Goal: Task Accomplishment & Management: Use online tool/utility

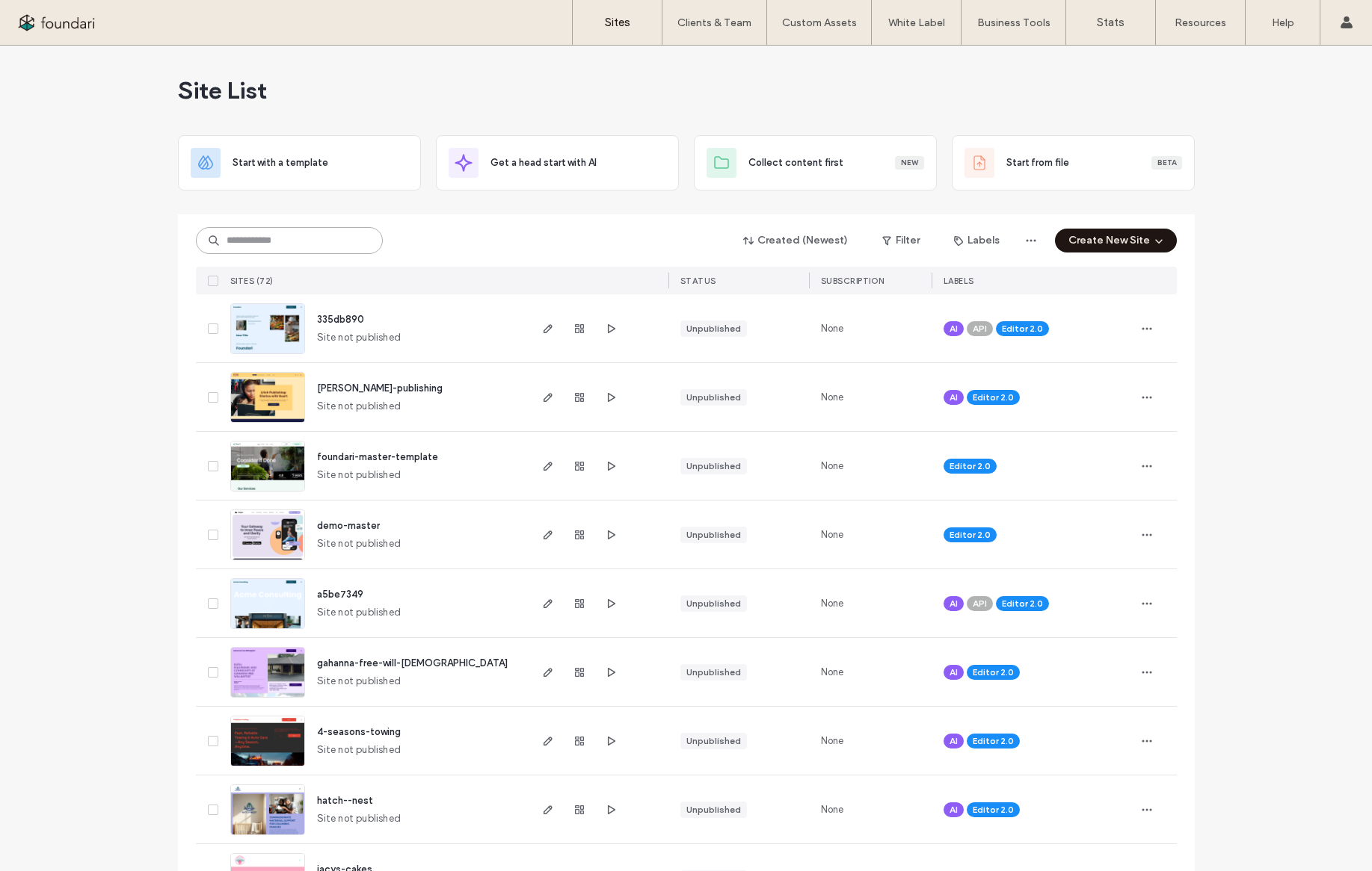
click at [250, 237] on input at bounding box center [289, 240] width 187 height 27
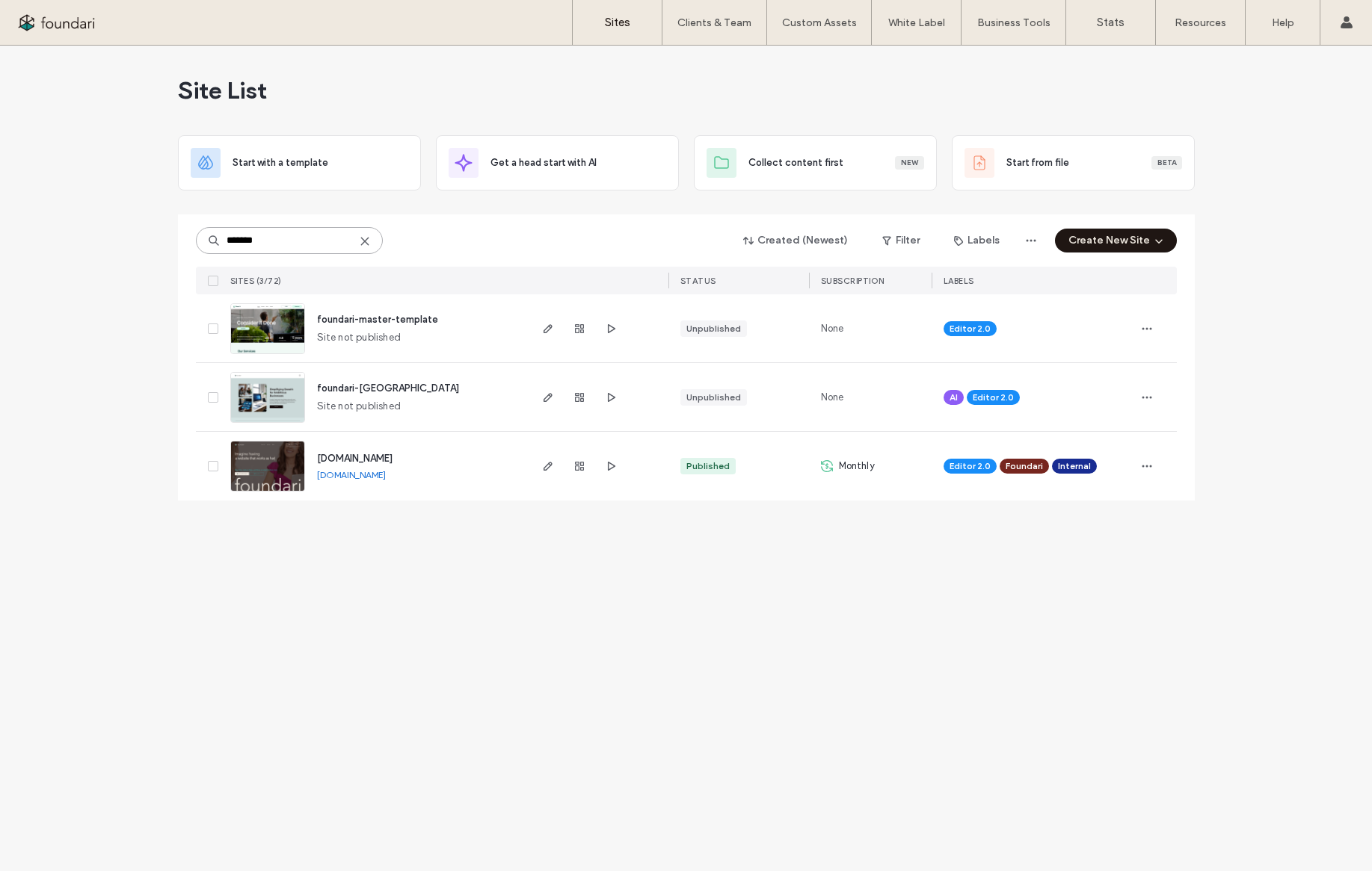
type input "*******"
click at [372, 459] on span "[DOMAIN_NAME]" at bounding box center [355, 458] width 75 height 11
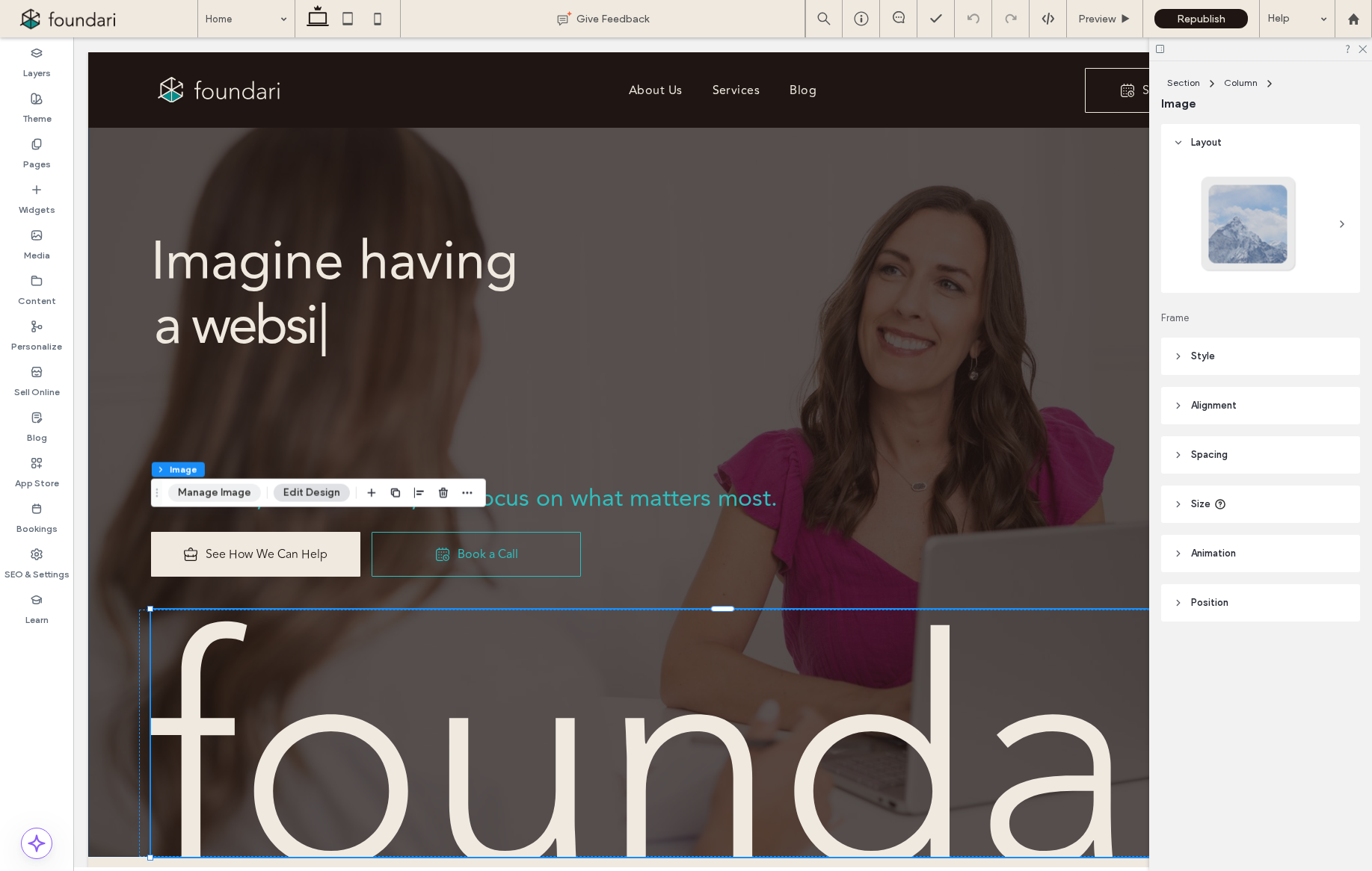
click at [230, 490] on button "Manage Image" at bounding box center [215, 494] width 93 height 18
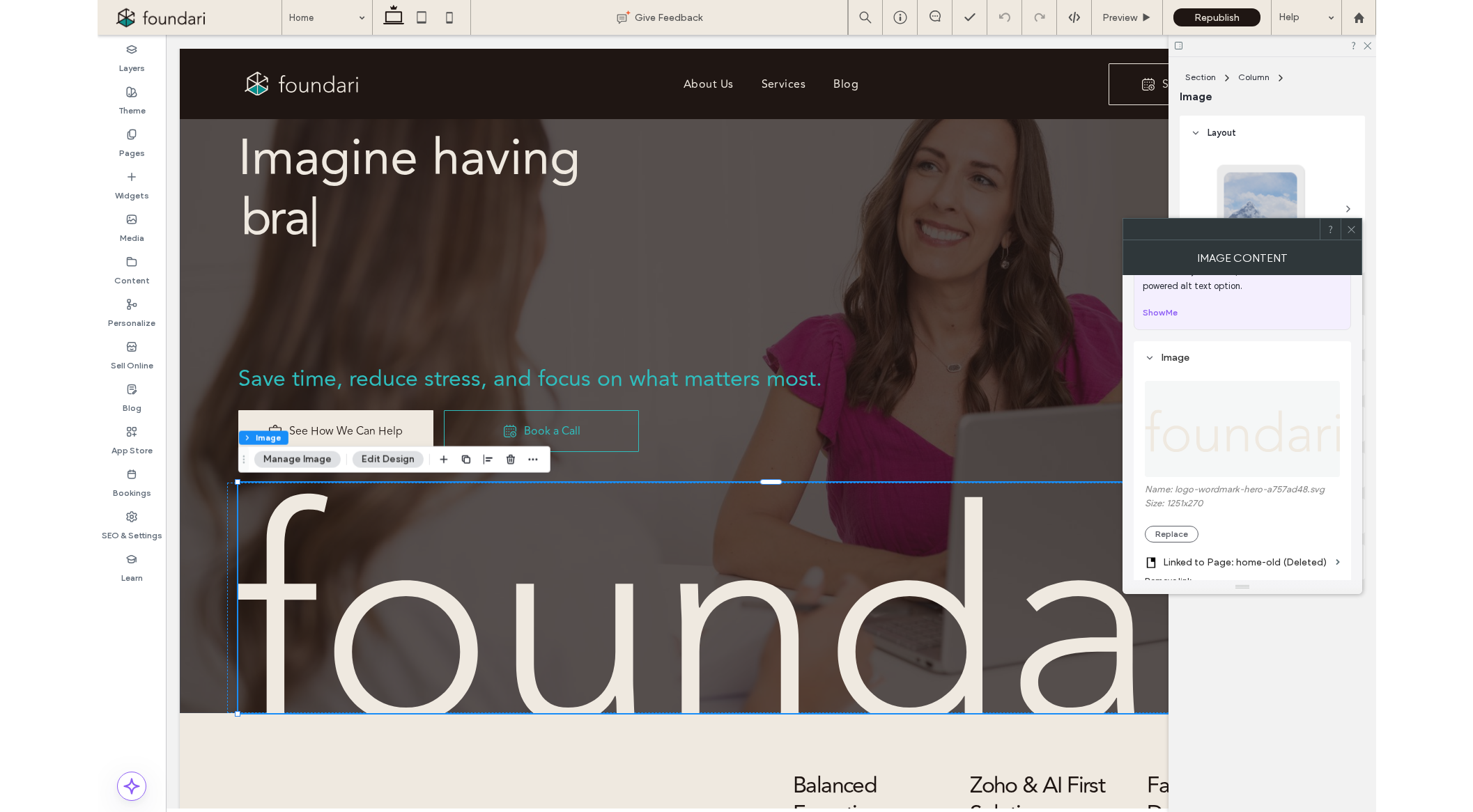
scroll to position [63, 0]
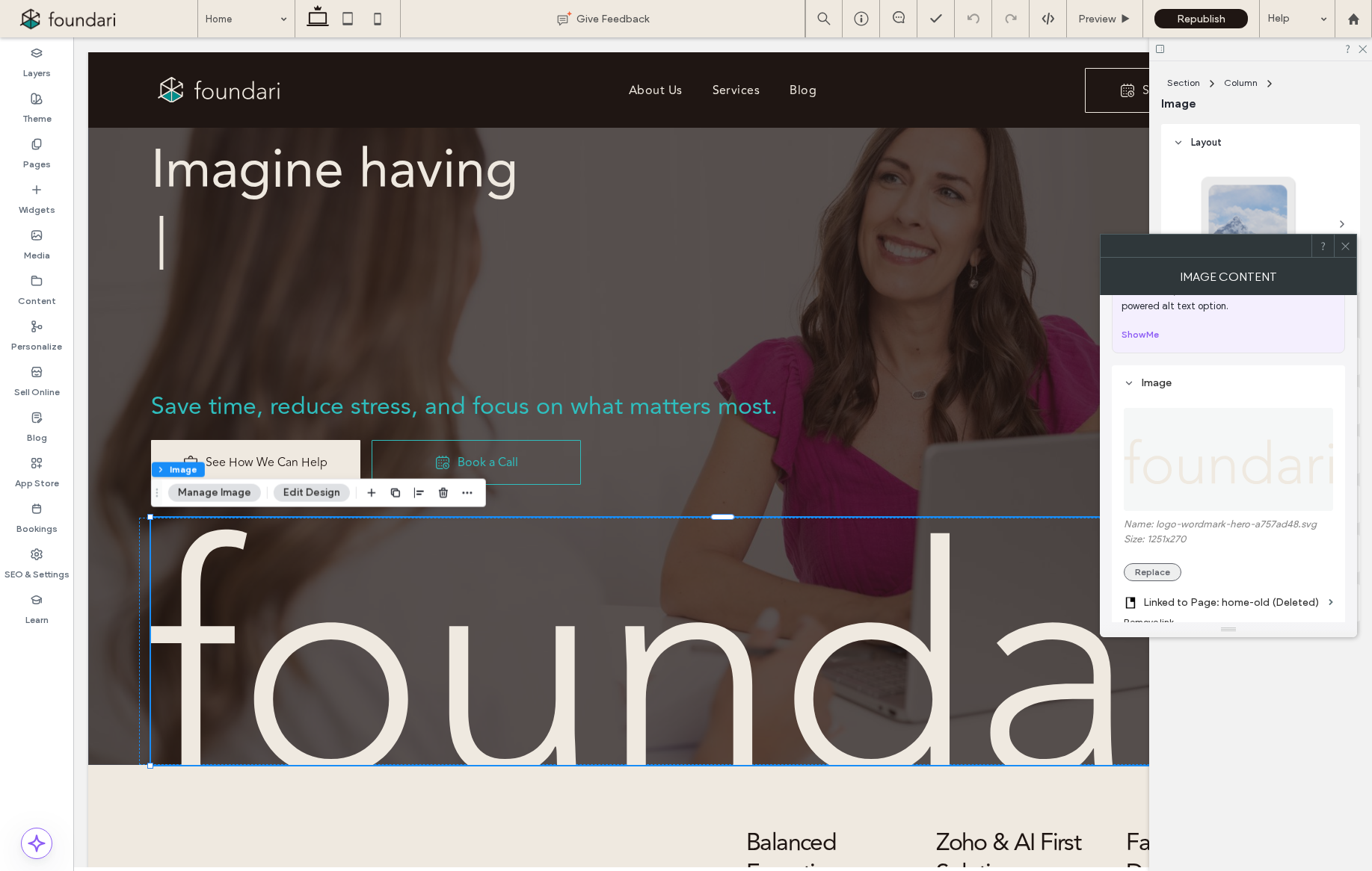
click at [1158, 571] on button "Replace" at bounding box center [1152, 573] width 58 height 18
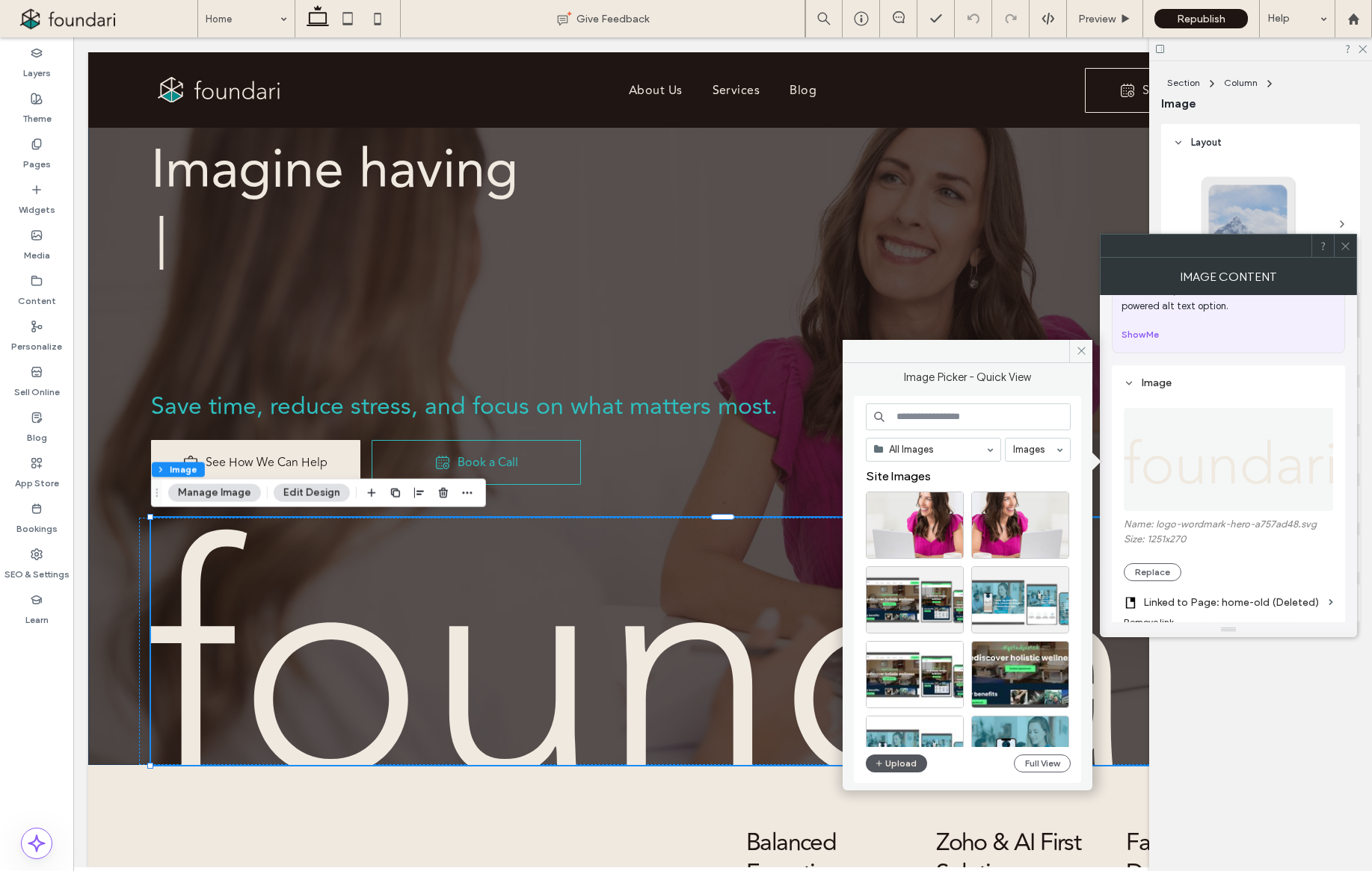
click at [903, 756] on button "Upload" at bounding box center [896, 764] width 62 height 18
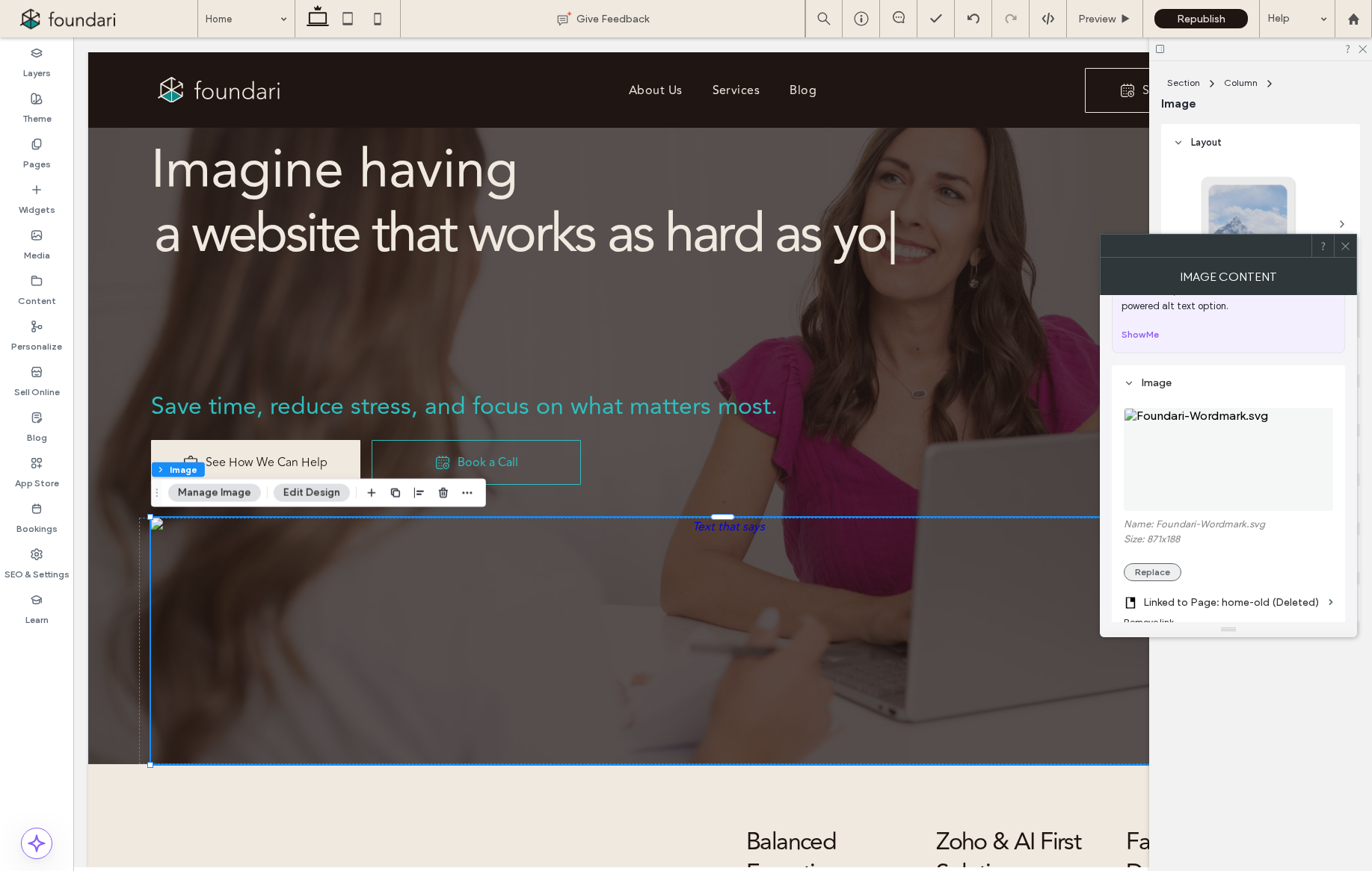
click at [1148, 576] on button "Replace" at bounding box center [1152, 573] width 58 height 18
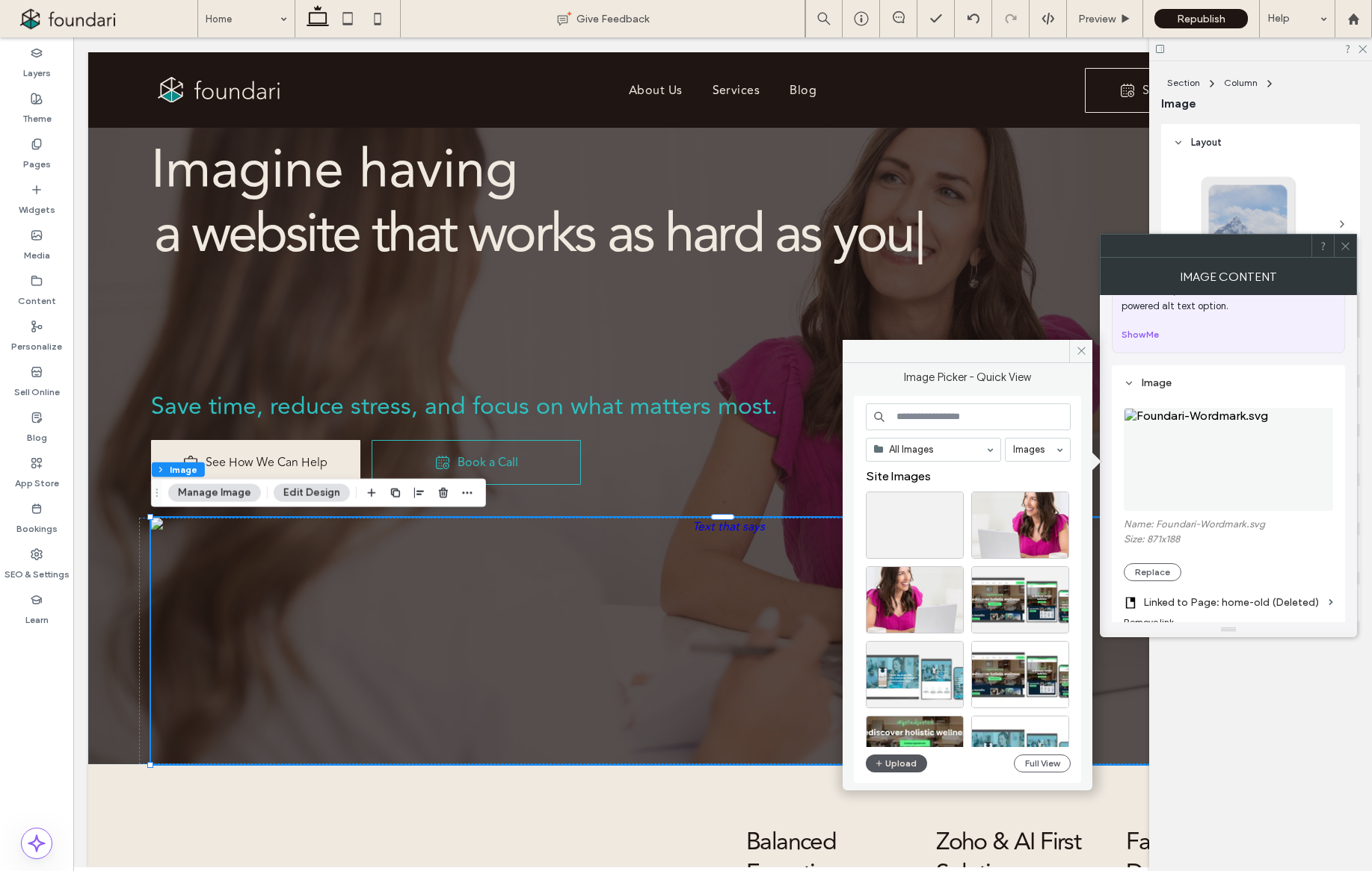
click at [892, 761] on button "Upload" at bounding box center [896, 764] width 62 height 18
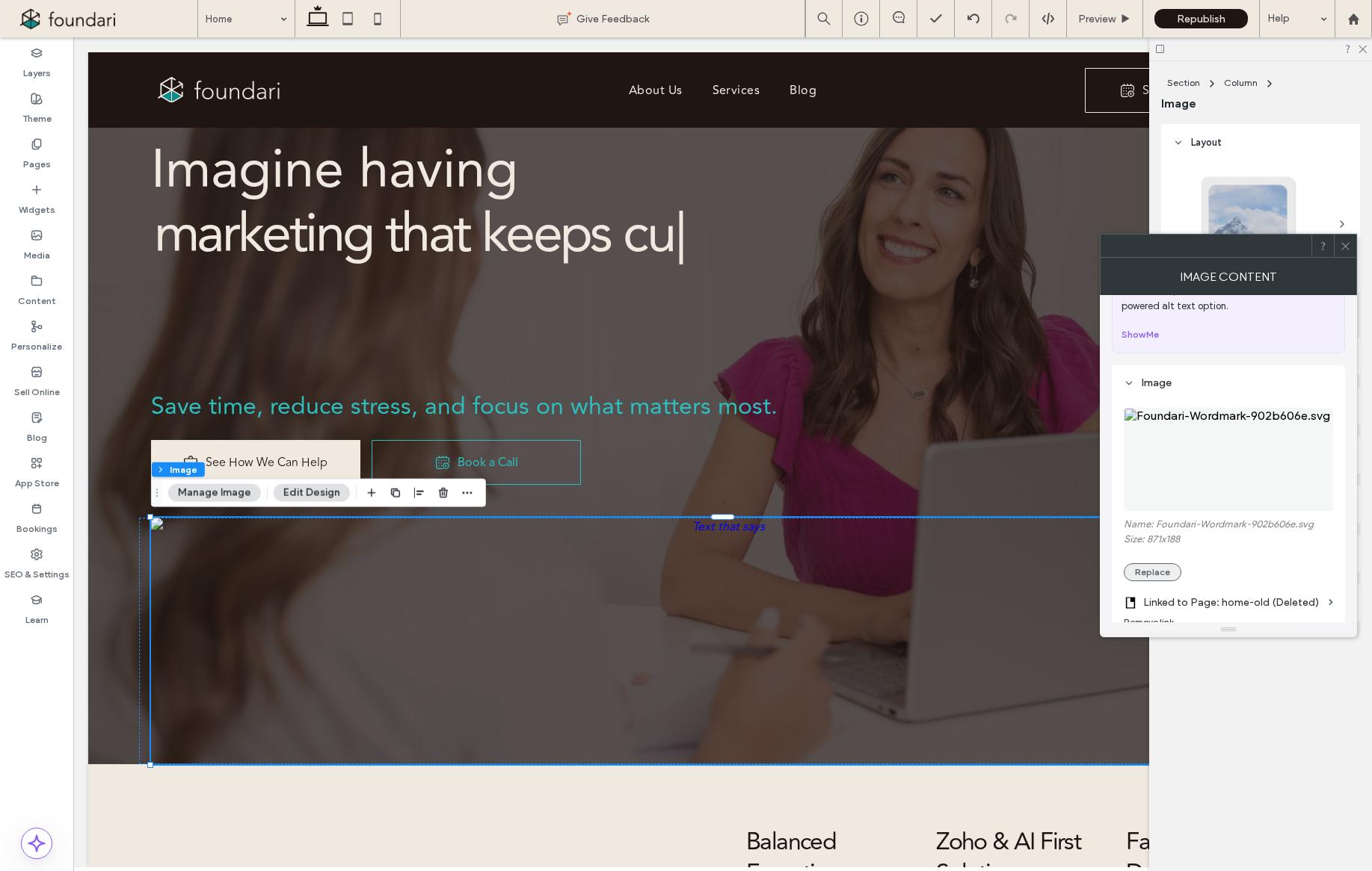
click at [1154, 567] on button "Replace" at bounding box center [1152, 573] width 58 height 18
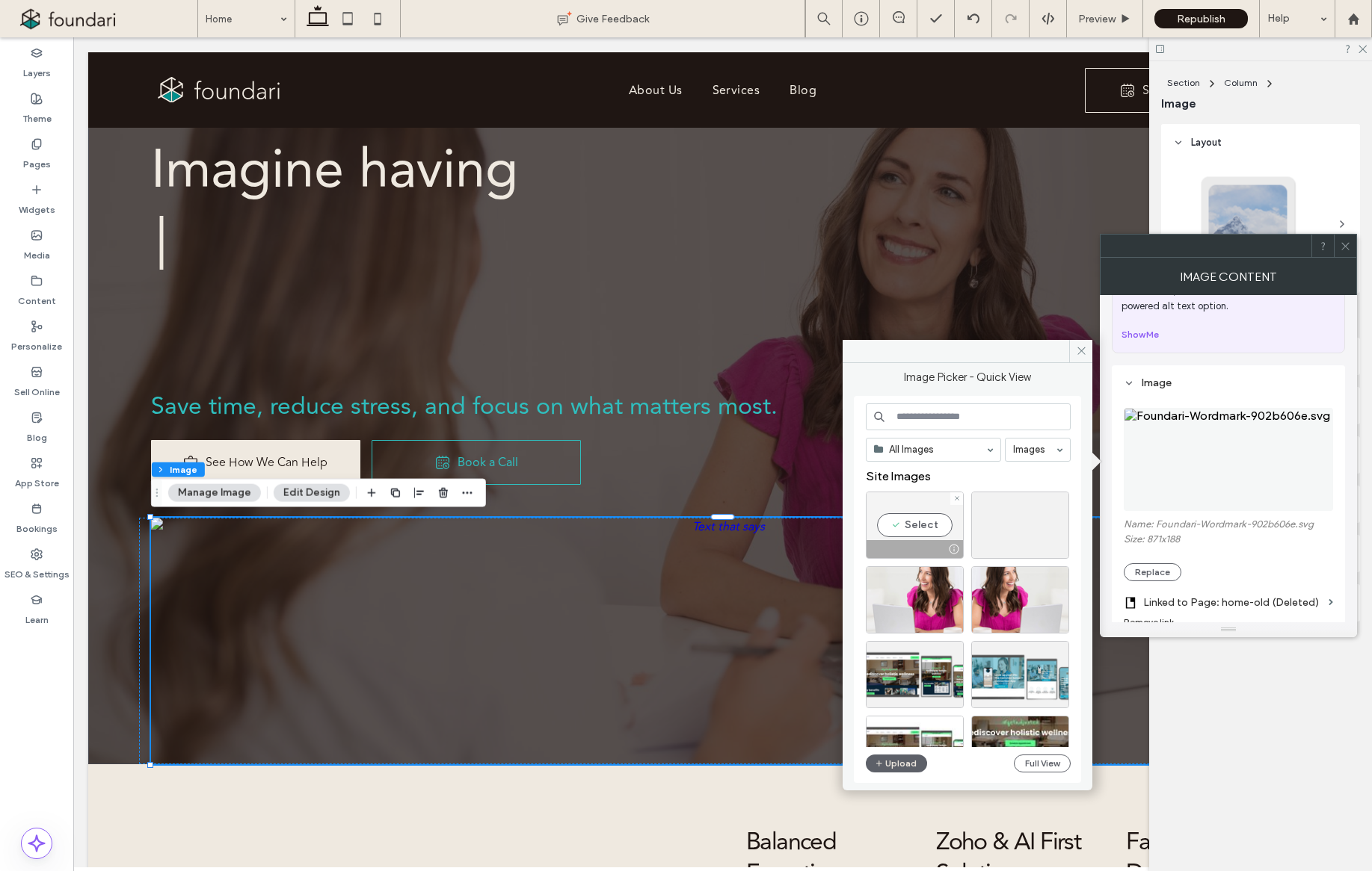
click at [909, 506] on div "Select" at bounding box center [915, 525] width 98 height 67
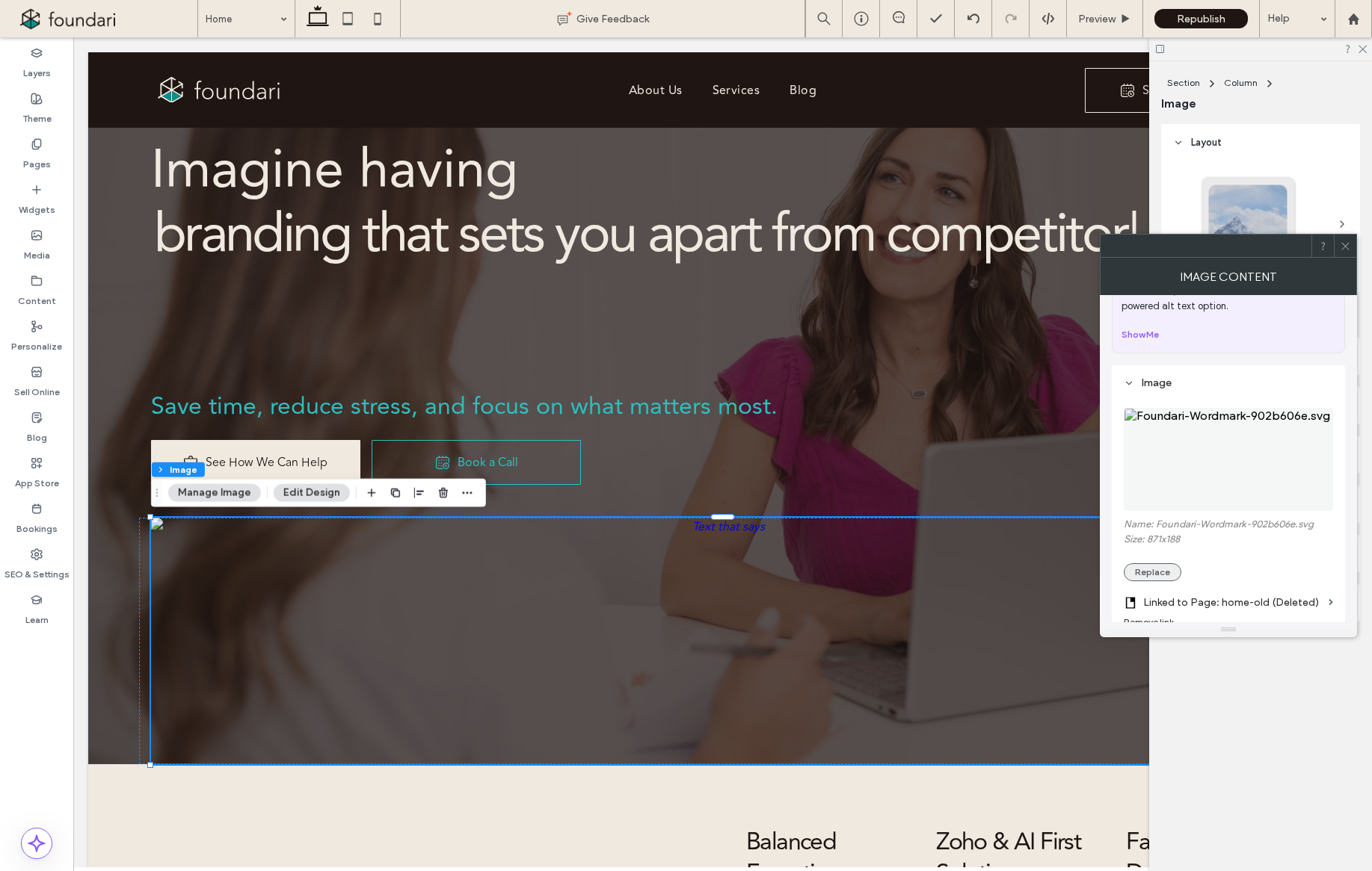
click at [1154, 571] on button "Replace" at bounding box center [1152, 573] width 58 height 18
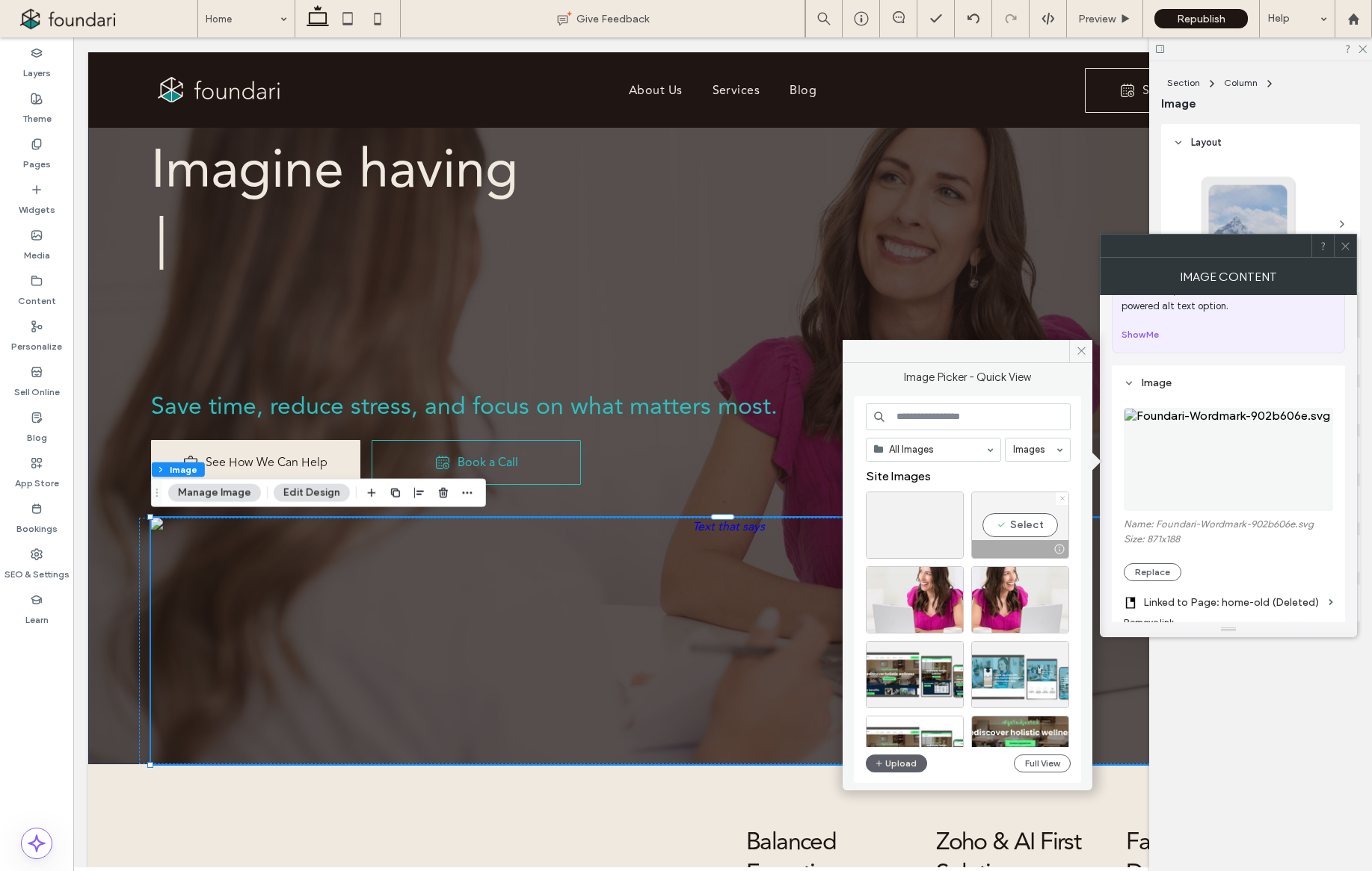
click at [1062, 499] on use at bounding box center [1062, 498] width 4 height 4
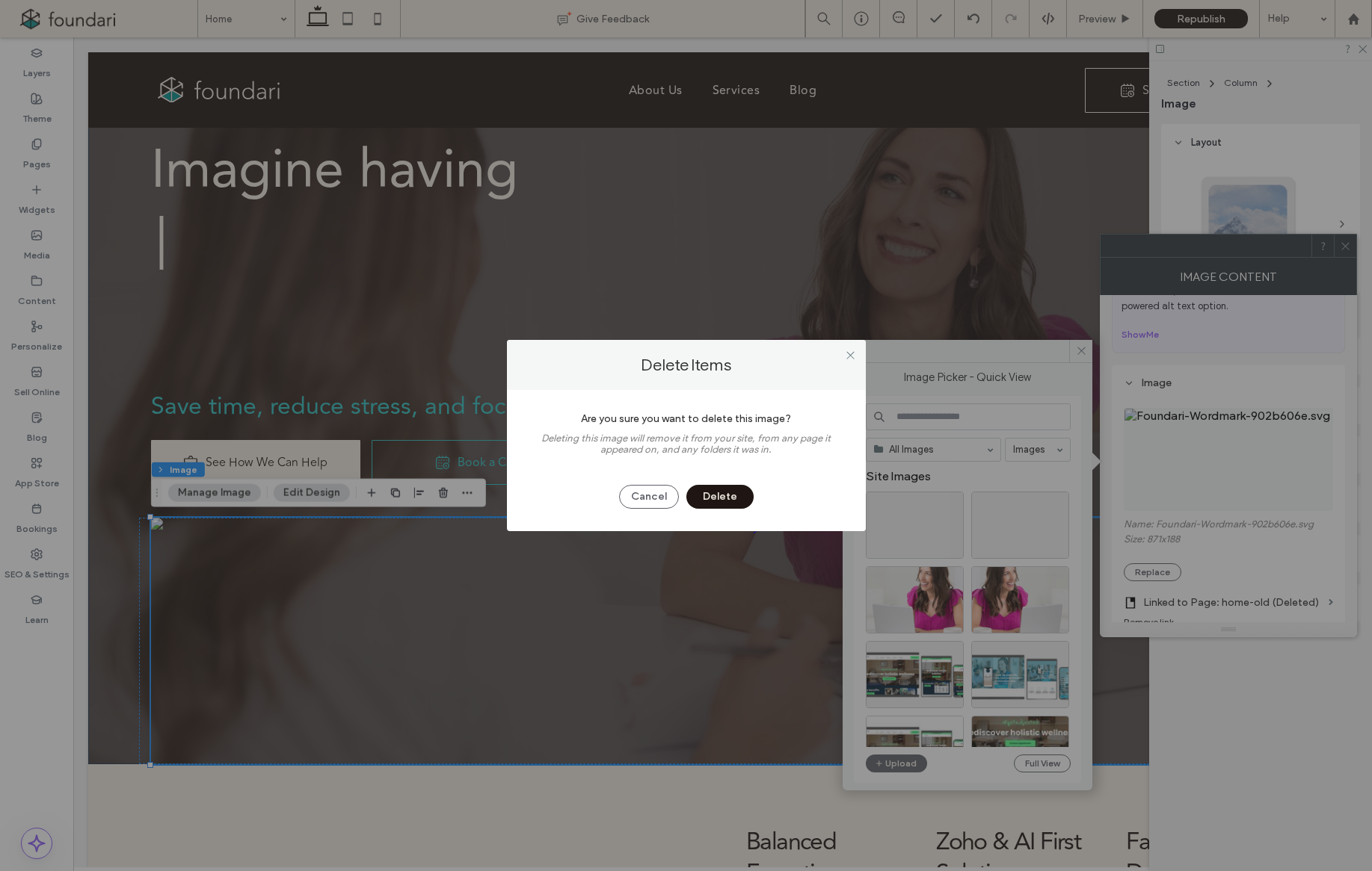
drag, startPoint x: 722, startPoint y: 494, endPoint x: 797, endPoint y: 494, distance: 75.0
click at [723, 494] on button "Delete" at bounding box center [720, 497] width 67 height 24
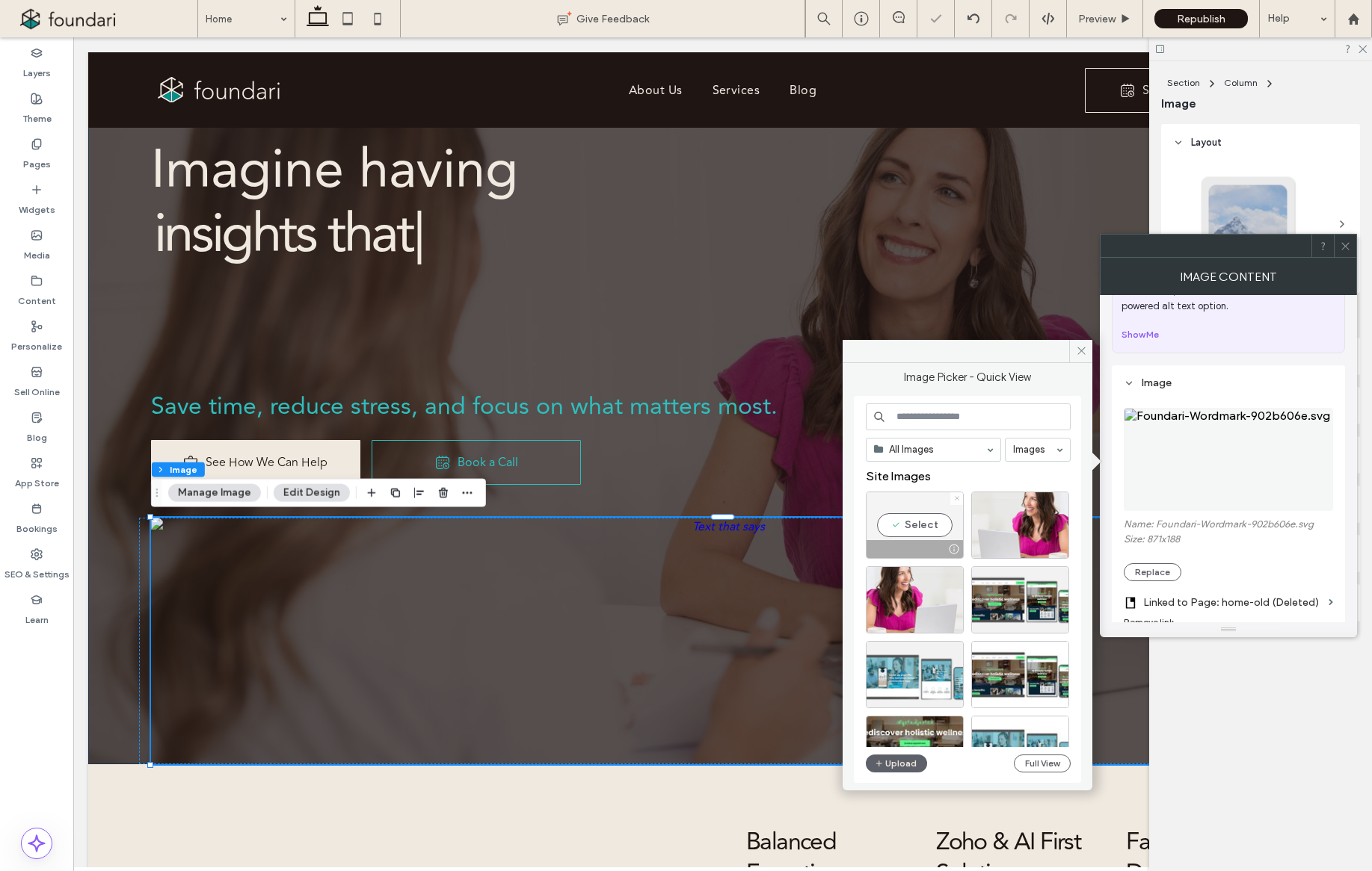
click at [957, 497] on icon at bounding box center [957, 498] width 6 height 6
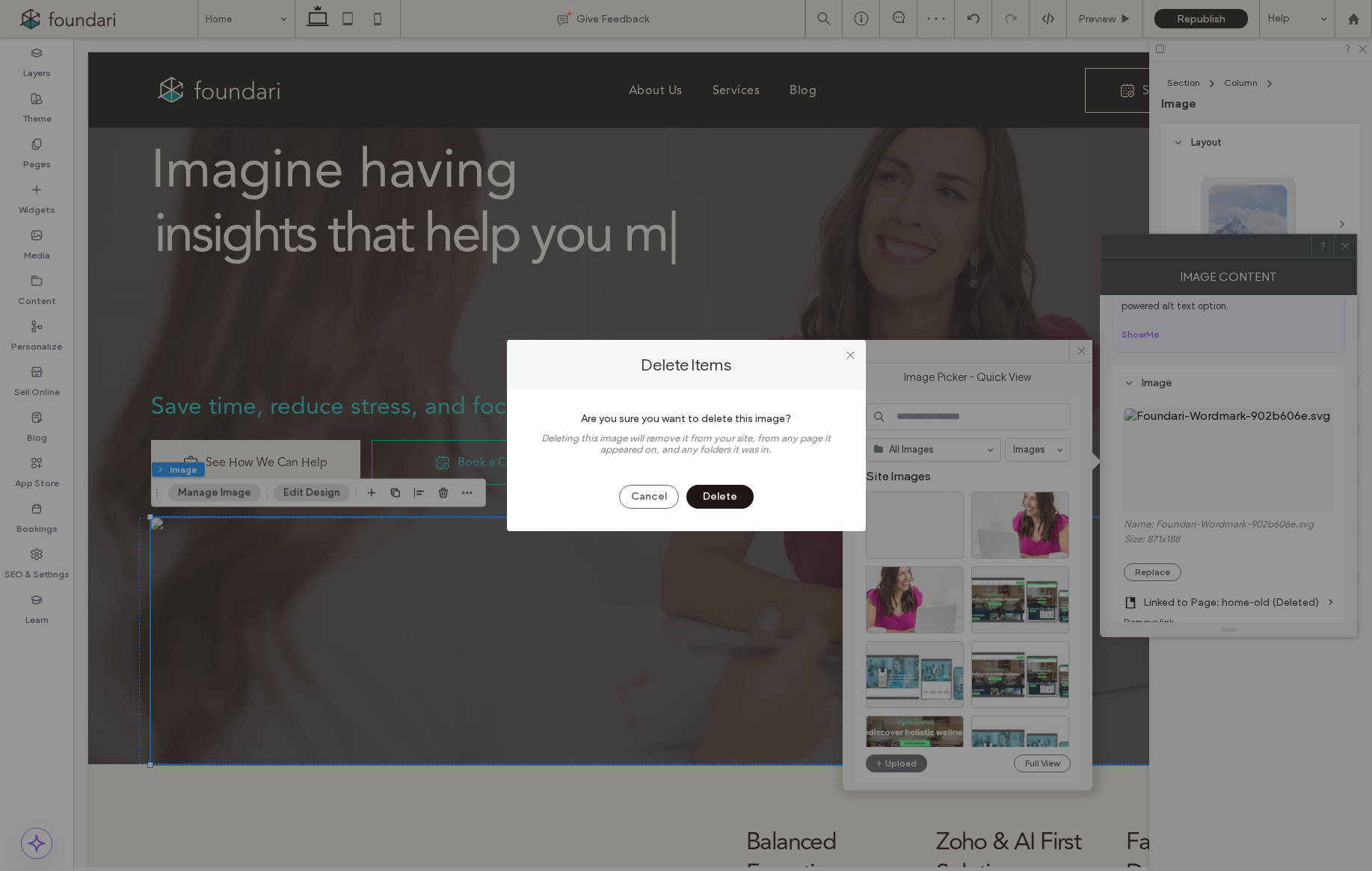
drag, startPoint x: 716, startPoint y: 491, endPoint x: 757, endPoint y: 499, distance: 41.8
click at [717, 491] on button "Delete" at bounding box center [720, 497] width 67 height 24
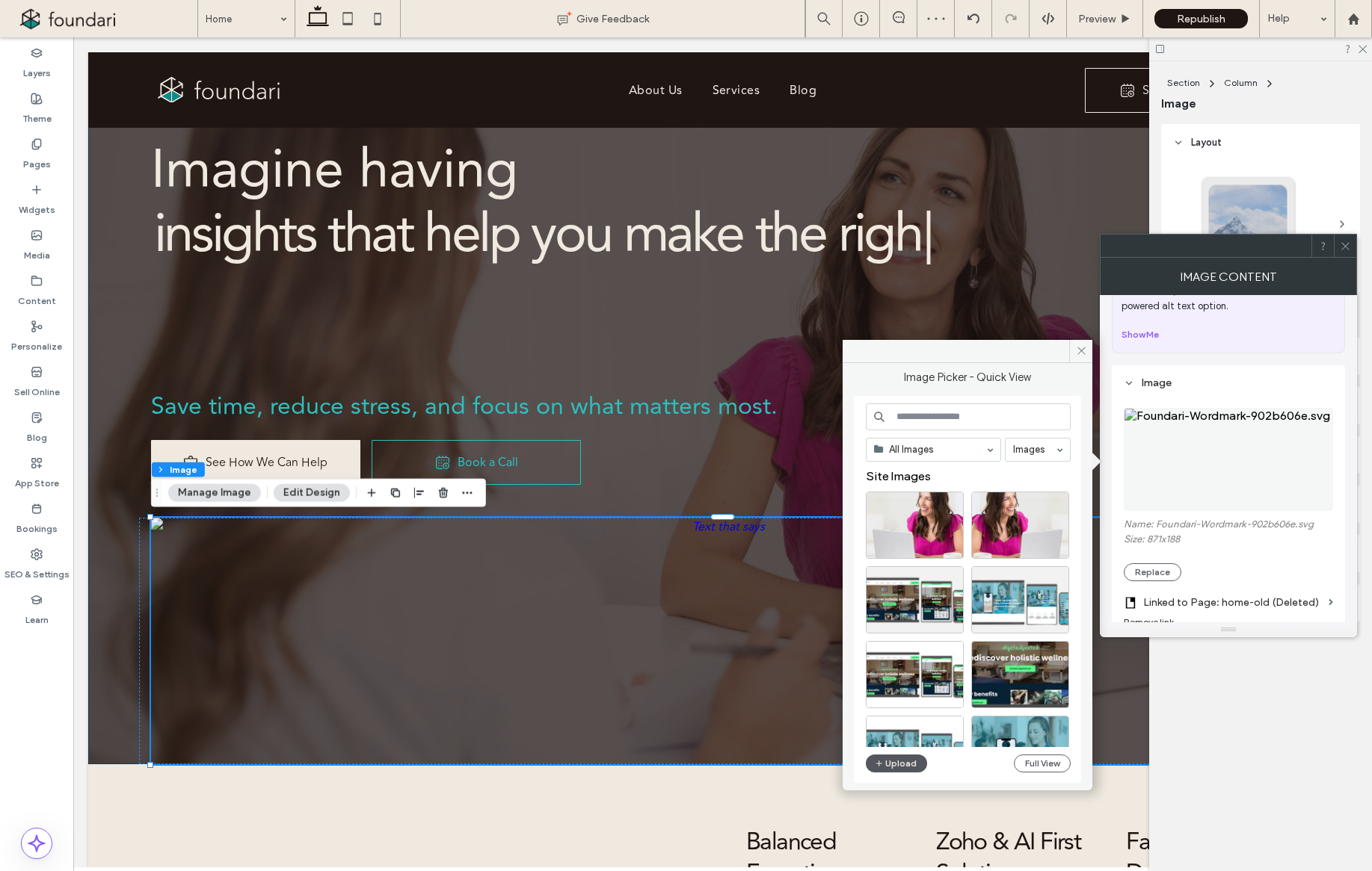
click at [901, 756] on button "Upload" at bounding box center [896, 764] width 62 height 18
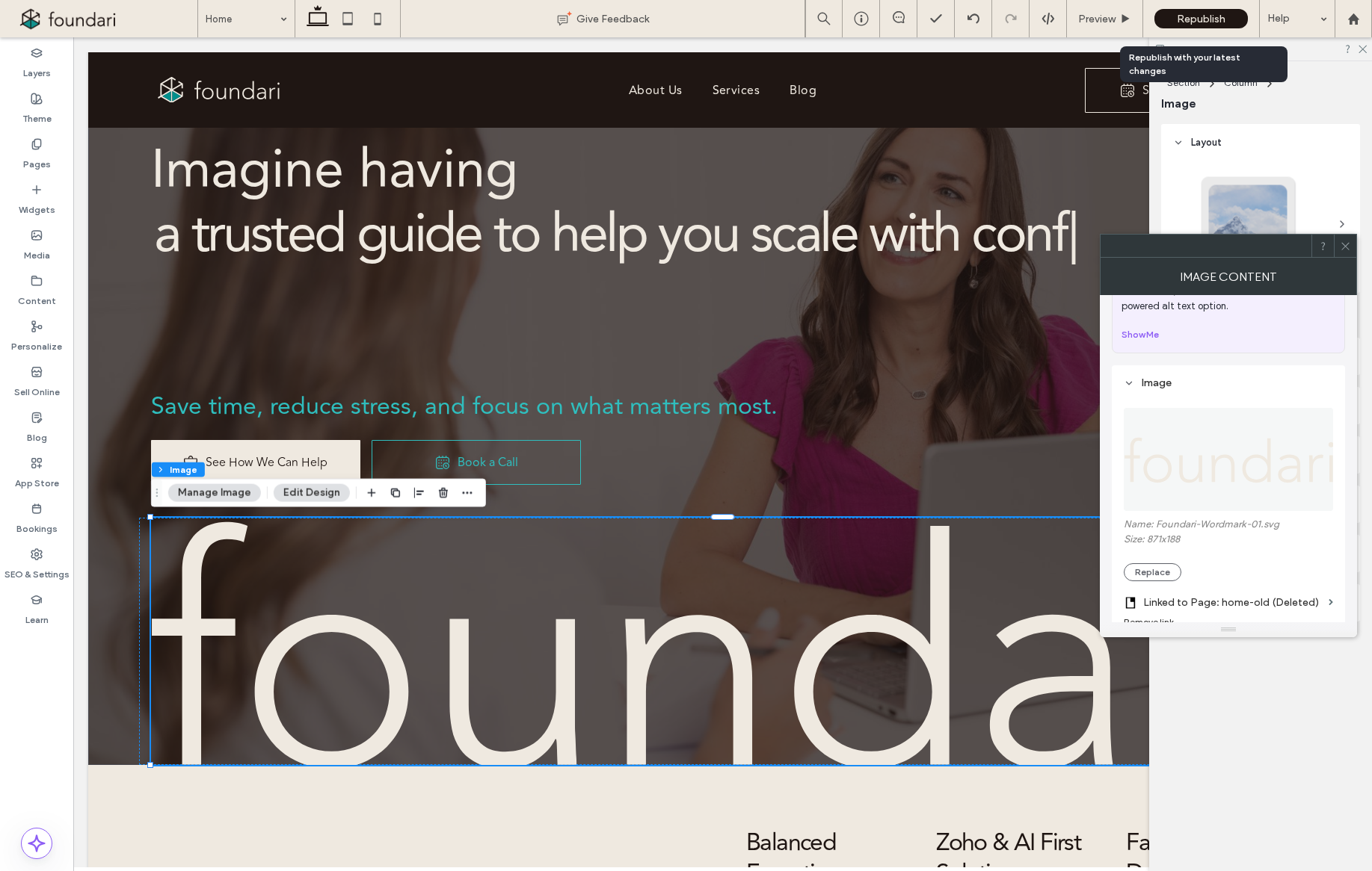
click at [1198, 16] on span "Republish" at bounding box center [1201, 19] width 49 height 13
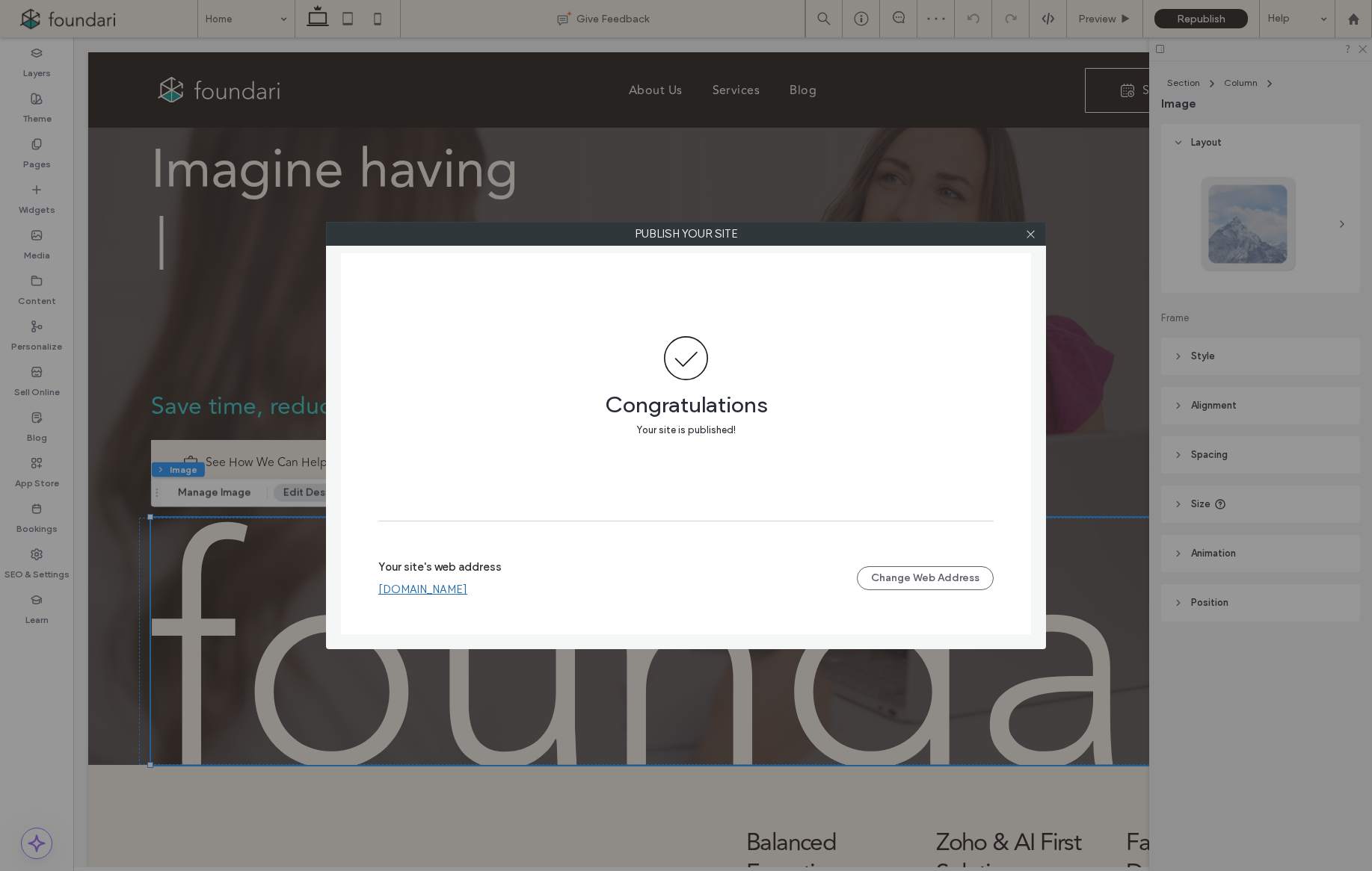
drag, startPoint x: 1033, startPoint y: 237, endPoint x: 1019, endPoint y: 234, distance: 14.3
click at [1033, 237] on icon at bounding box center [1030, 234] width 11 height 11
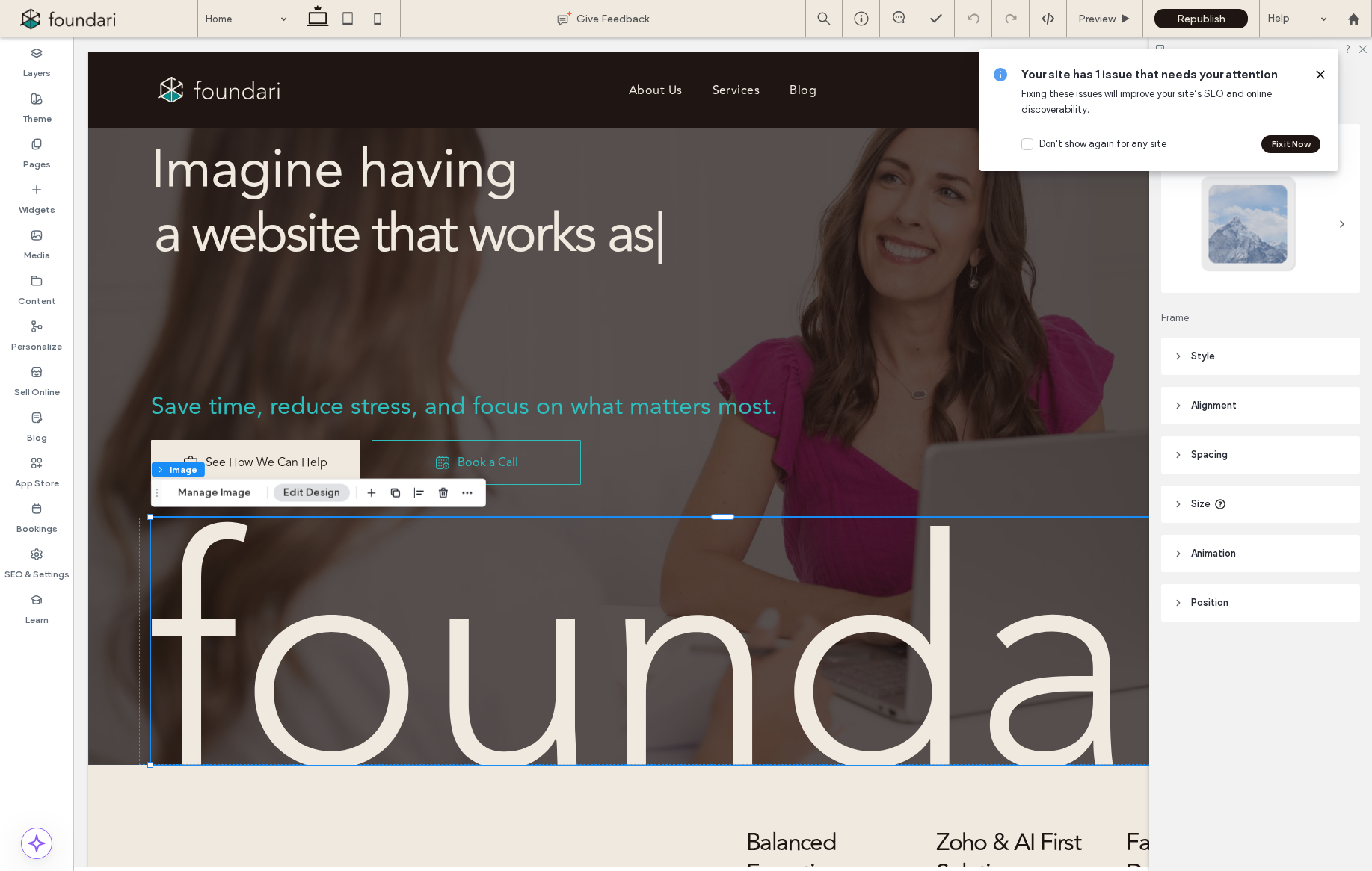
click at [1319, 74] on use at bounding box center [1319, 74] width 7 height 7
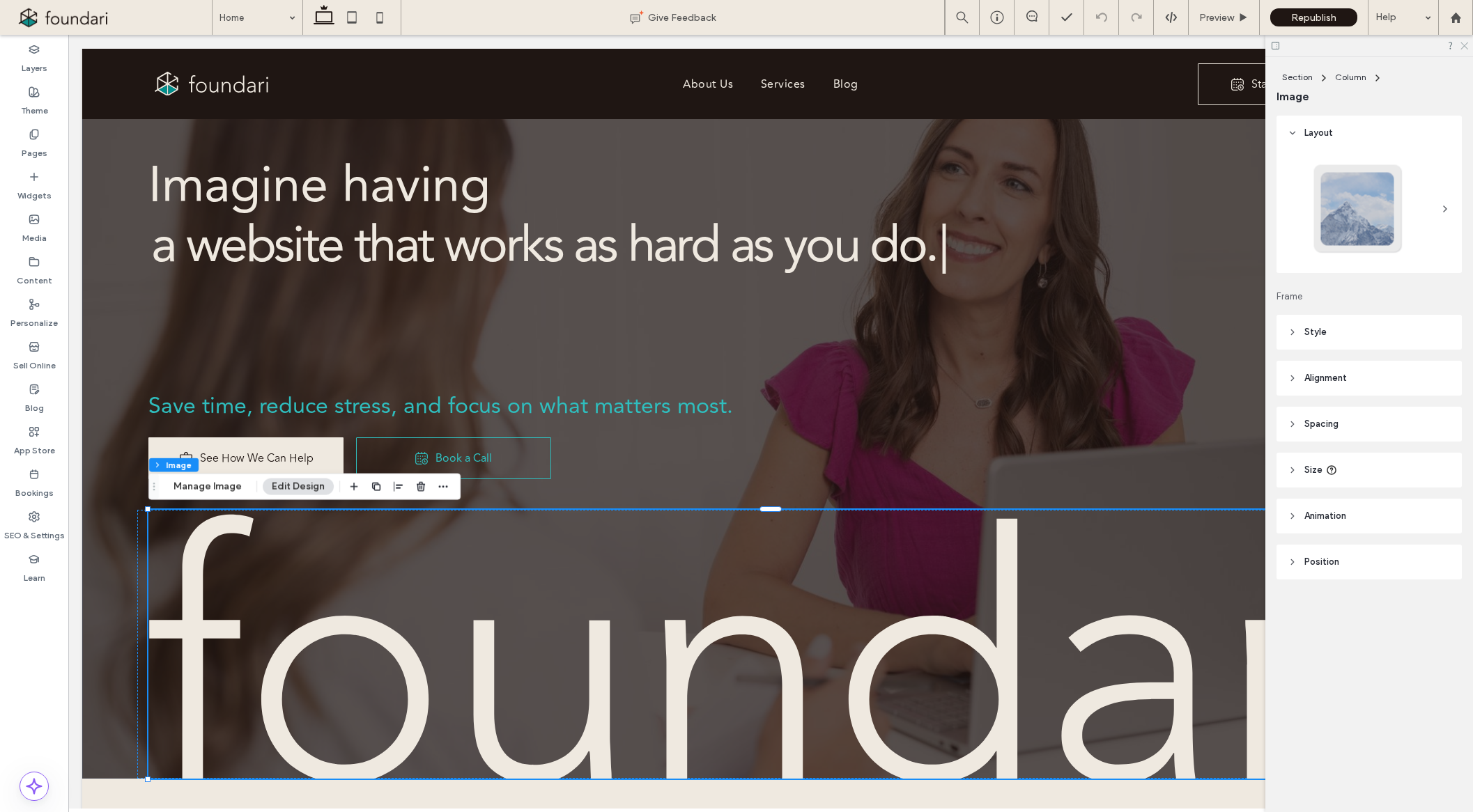
click at [1278, 44] on icon at bounding box center [1463, 45] width 9 height 9
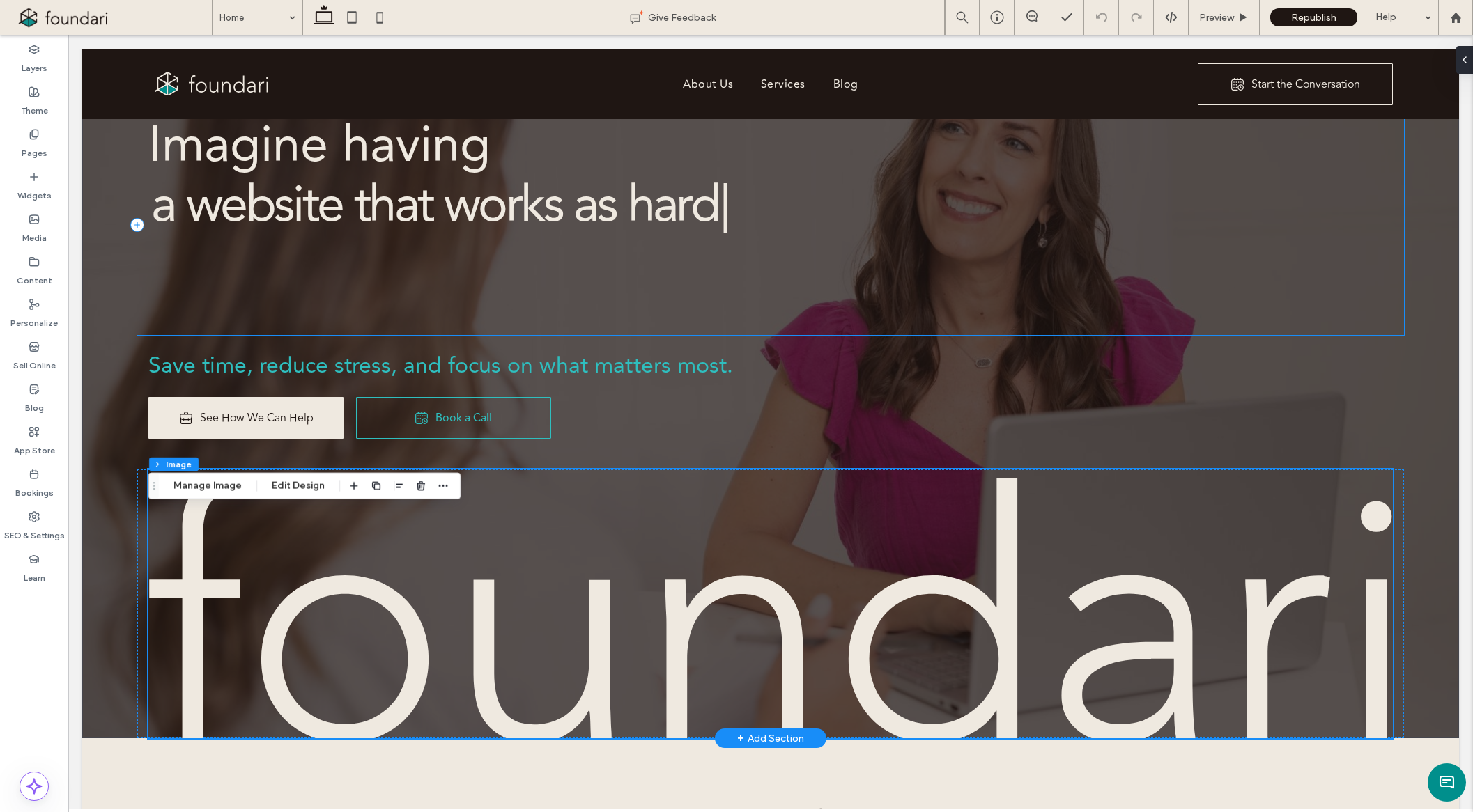
scroll to position [130, 0]
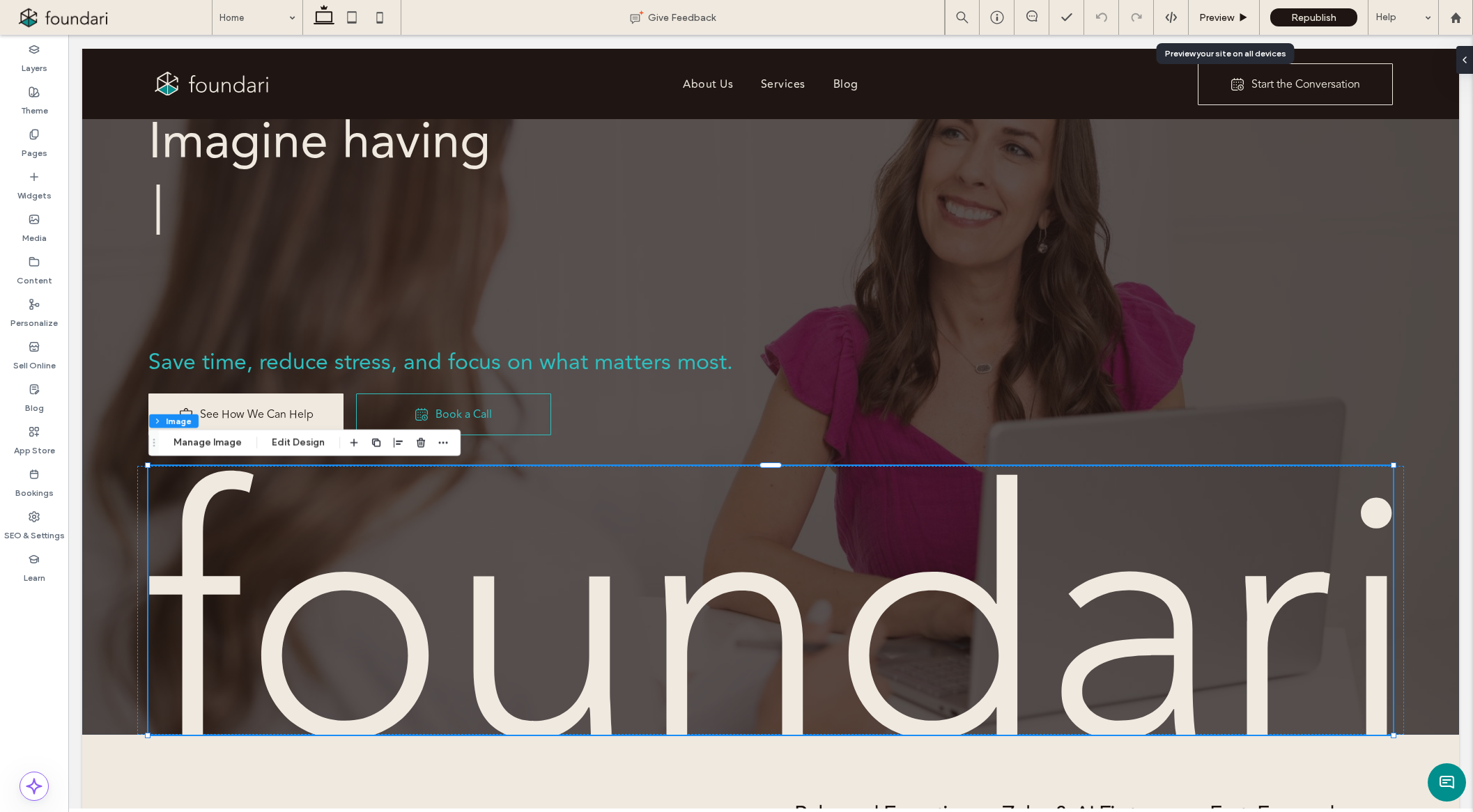
click at [1220, 12] on span "Preview" at bounding box center [1216, 18] width 35 height 12
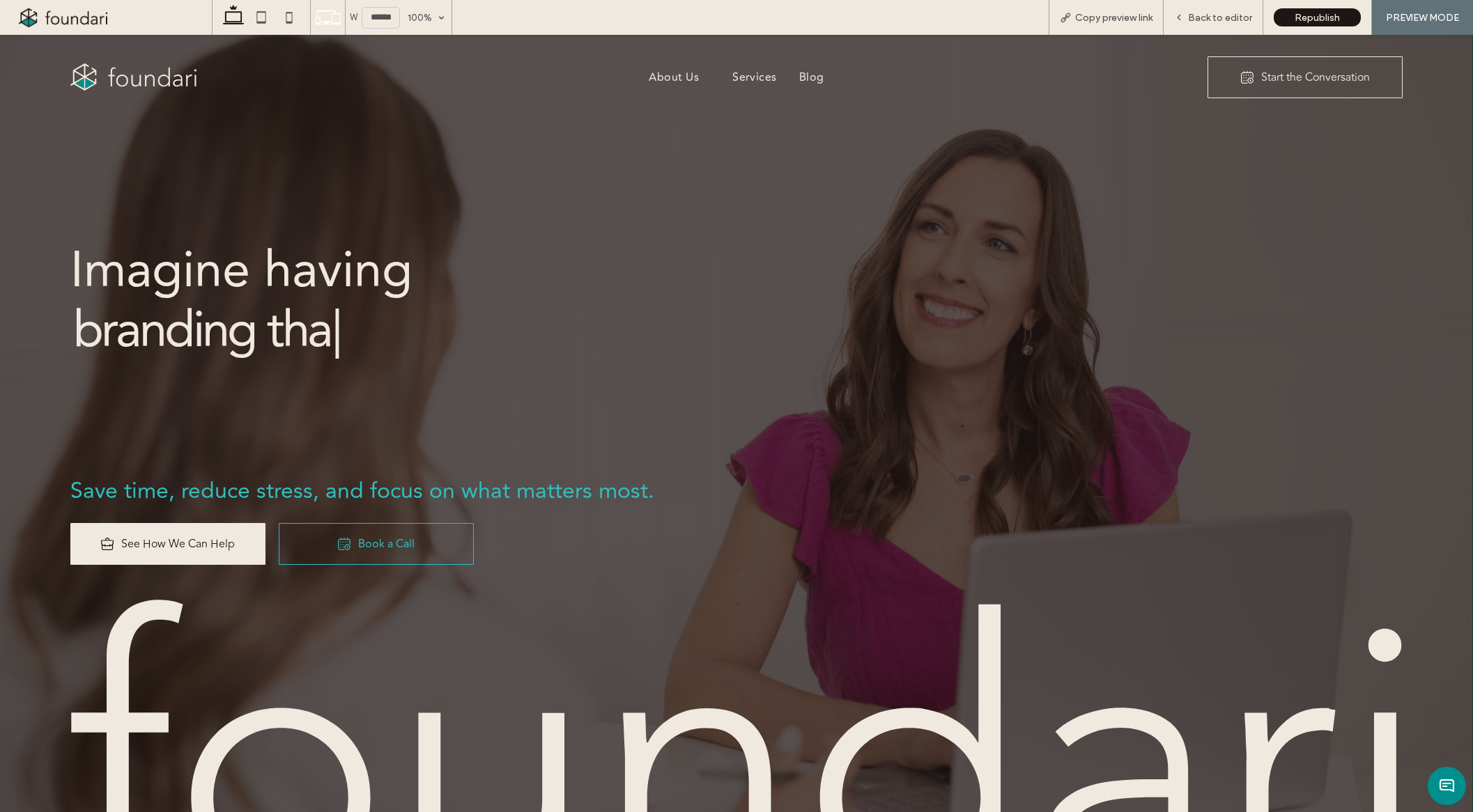
drag, startPoint x: 748, startPoint y: 79, endPoint x: 760, endPoint y: 78, distance: 12.0
click at [756, 78] on span "Services" at bounding box center [754, 77] width 45 height 17
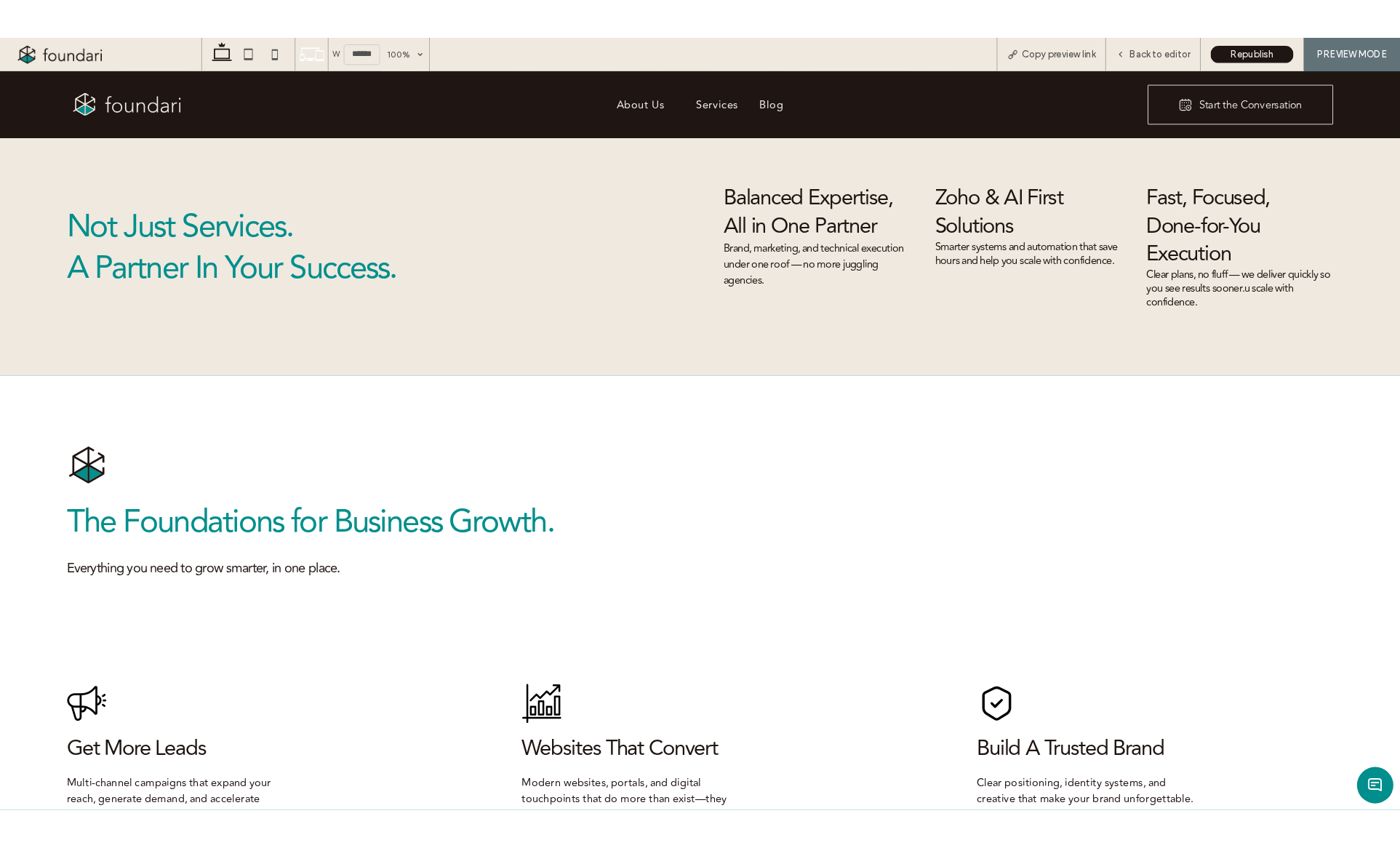
scroll to position [1077, 0]
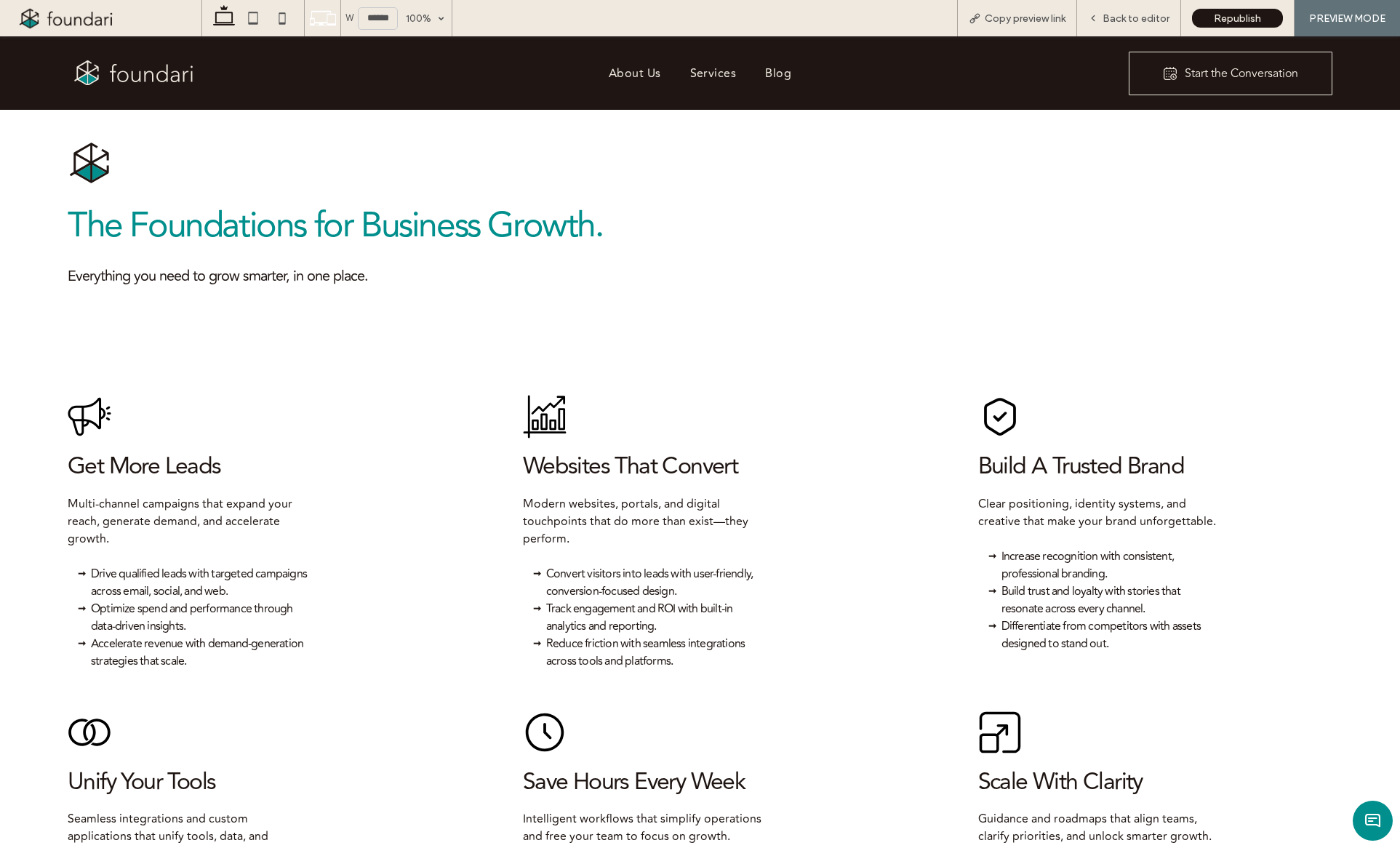
click at [902, 205] on h2 "The Foundations for Business Growth." at bounding box center [700, 225] width 1265 height 45
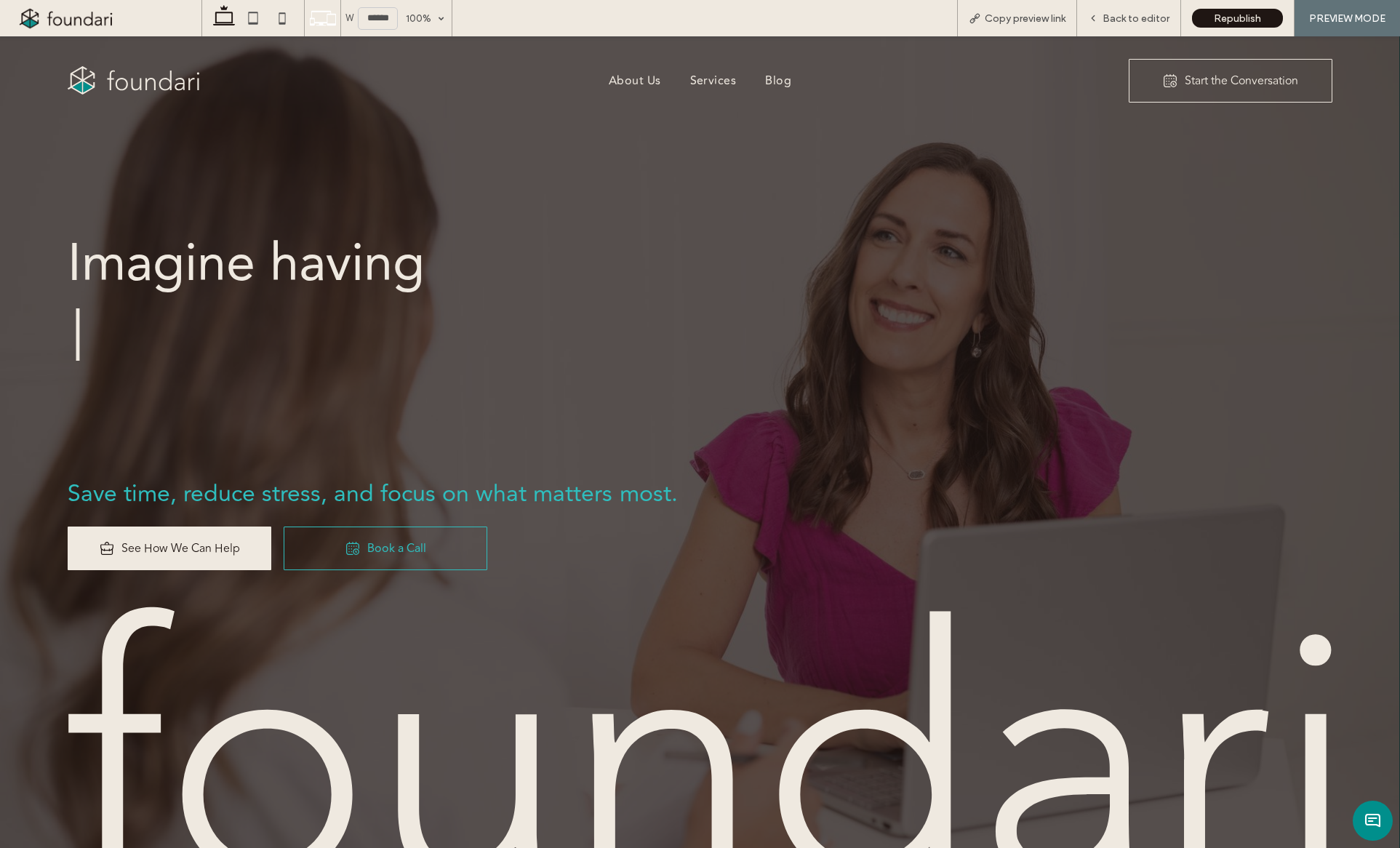
scroll to position [0, 0]
click at [134, 81] on img at bounding box center [133, 79] width 132 height 27
